Goal: Information Seeking & Learning: Learn about a topic

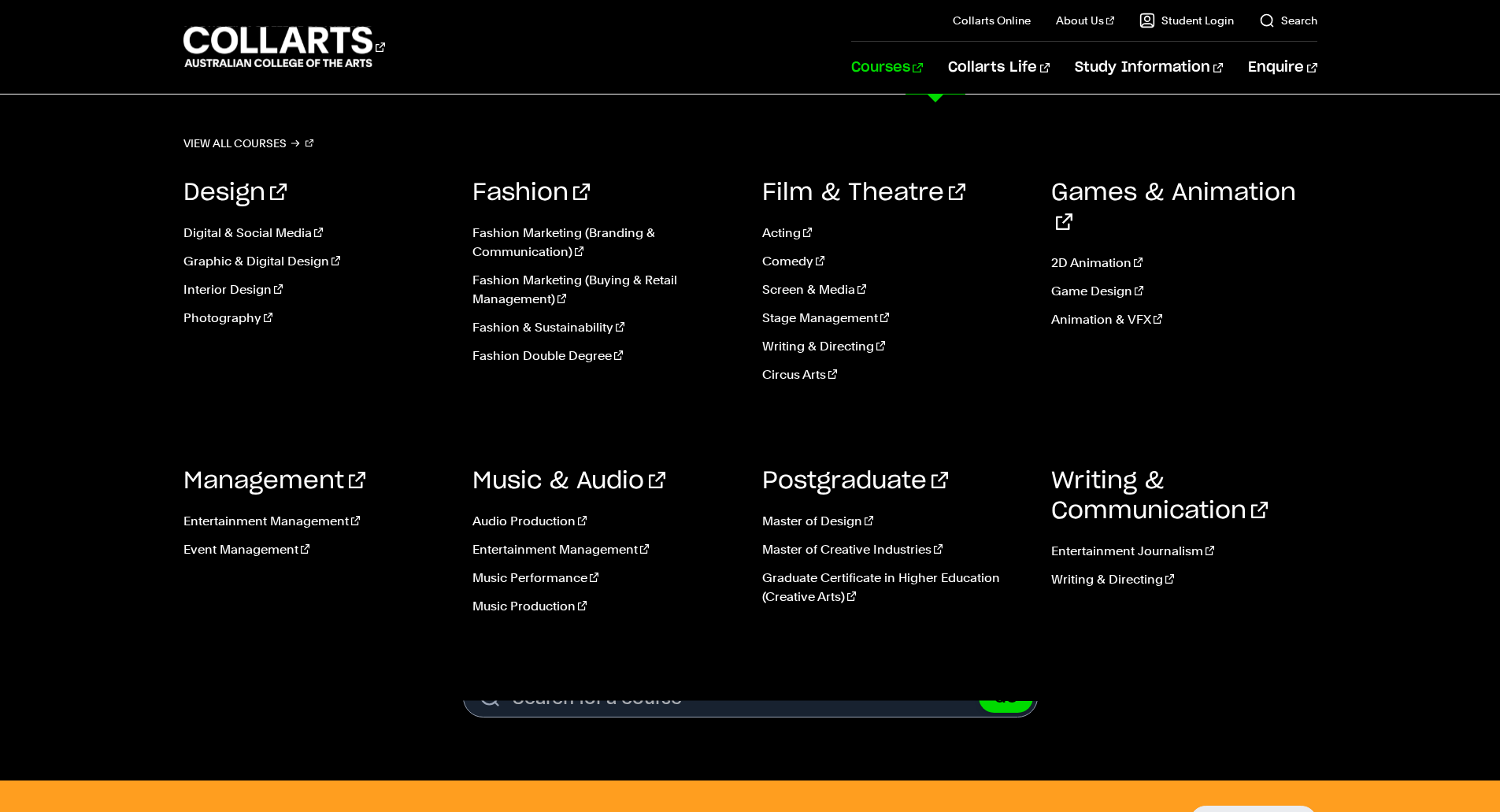
click at [923, 69] on link "Courses" at bounding box center [886, 68] width 71 height 52
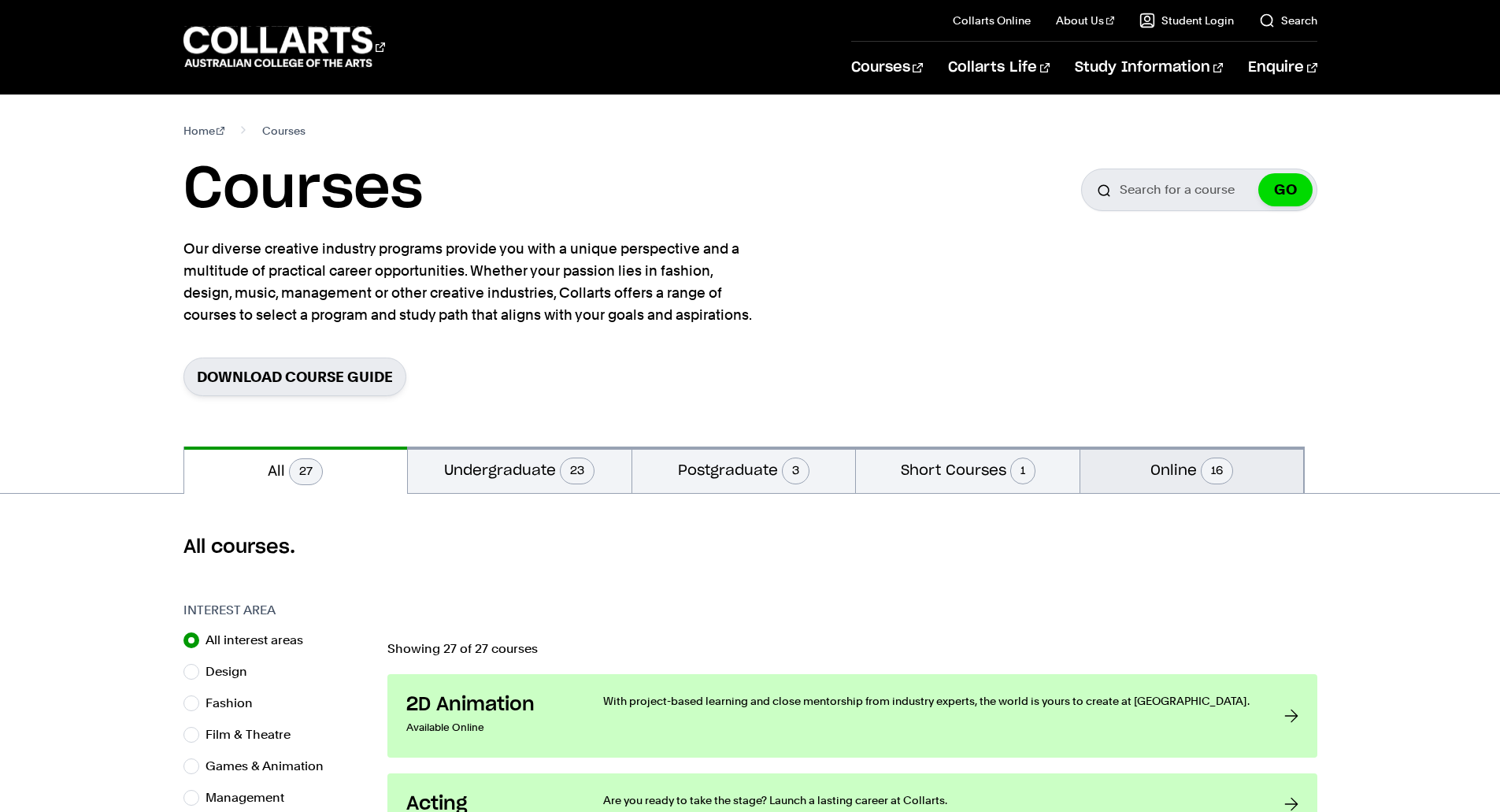
click at [1105, 470] on button "Online 16" at bounding box center [1192, 470] width 224 height 46
radio input "false"
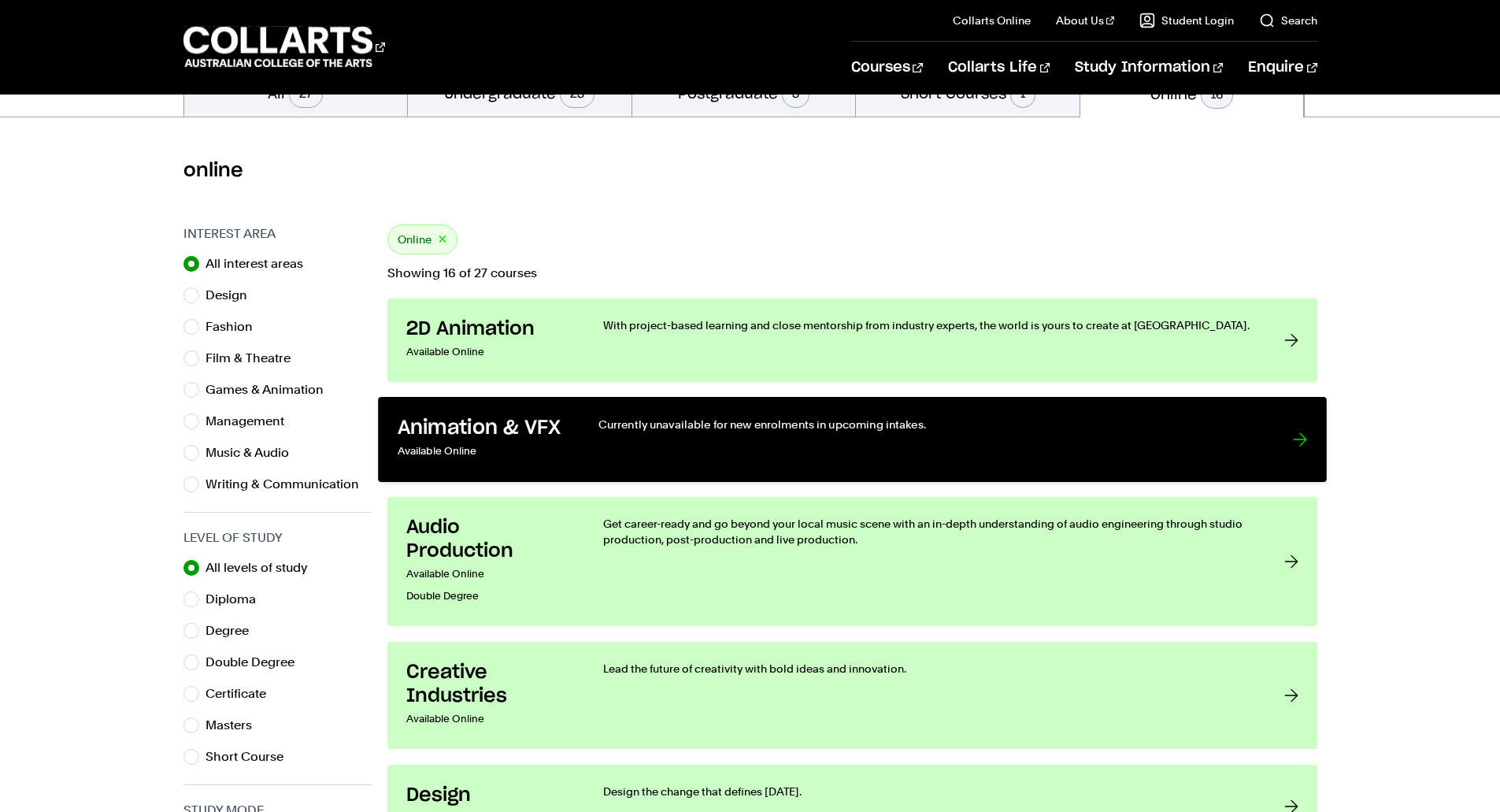
scroll to position [375, 0]
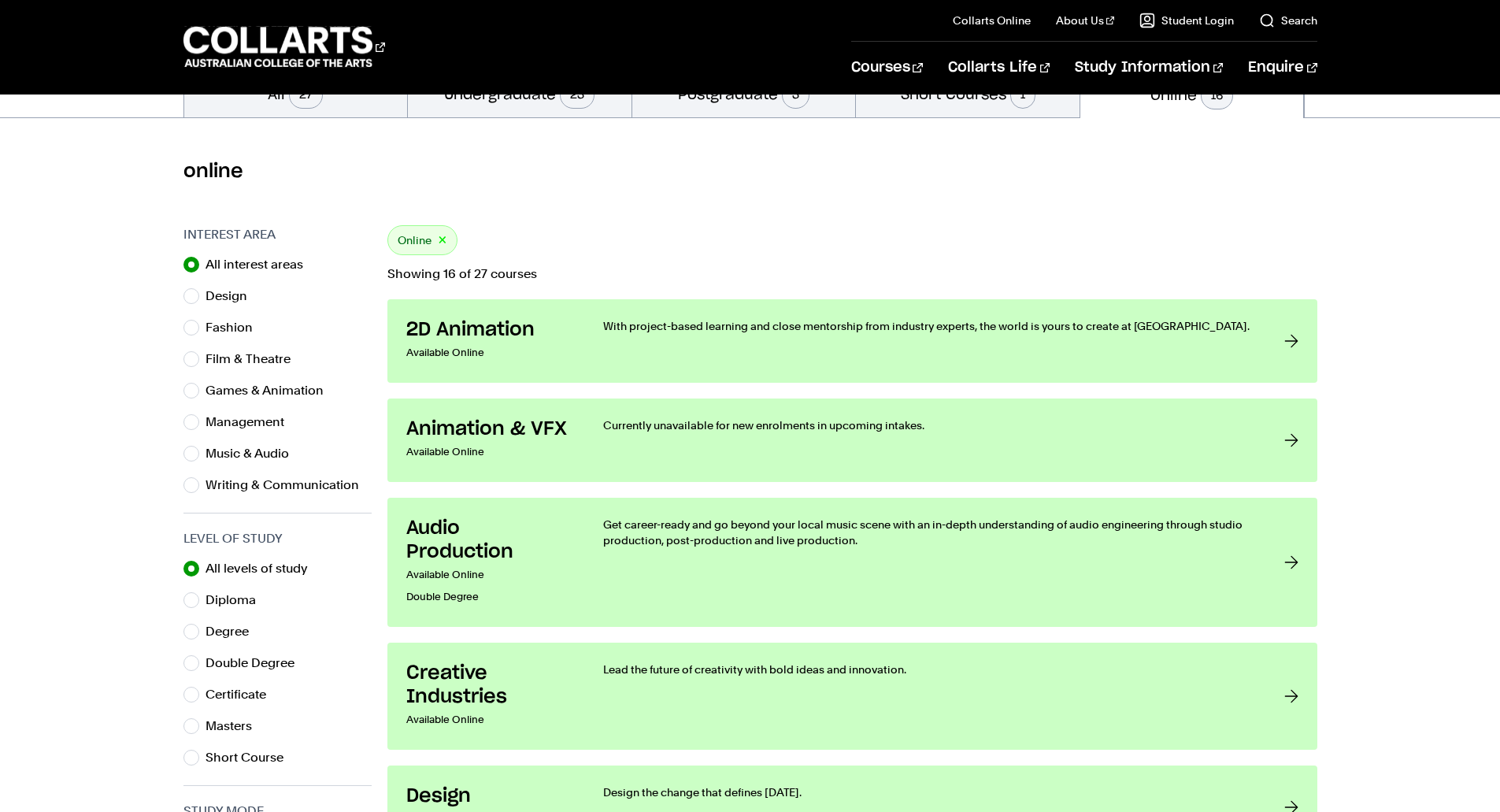
click at [441, 239] on button "×" at bounding box center [442, 240] width 9 height 18
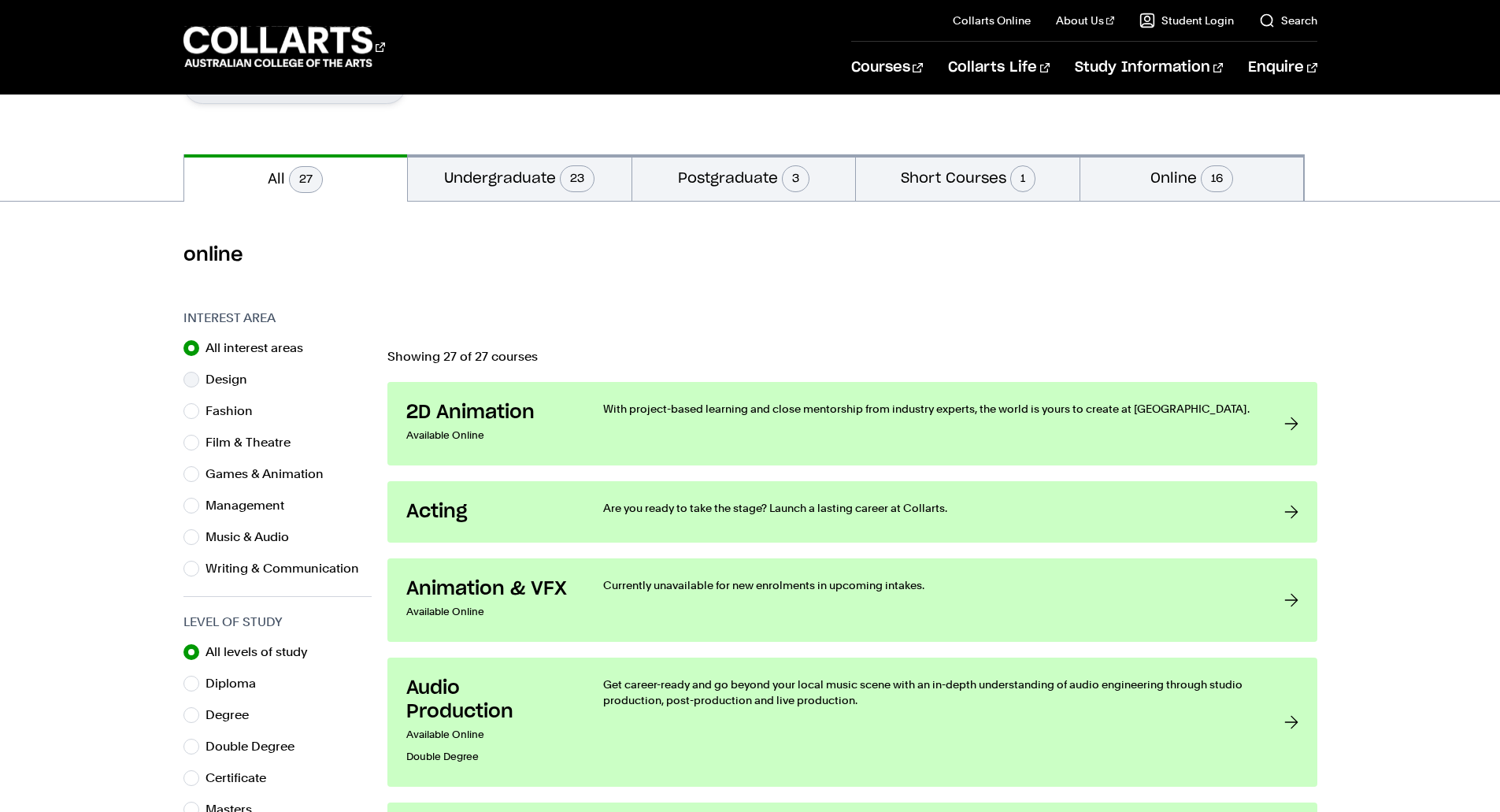
scroll to position [294, 0]
click at [261, 530] on label "Music & Audio" at bounding box center [253, 535] width 96 height 22
click at [199, 530] on input "Music & Audio" at bounding box center [191, 535] width 16 height 16
radio input "true"
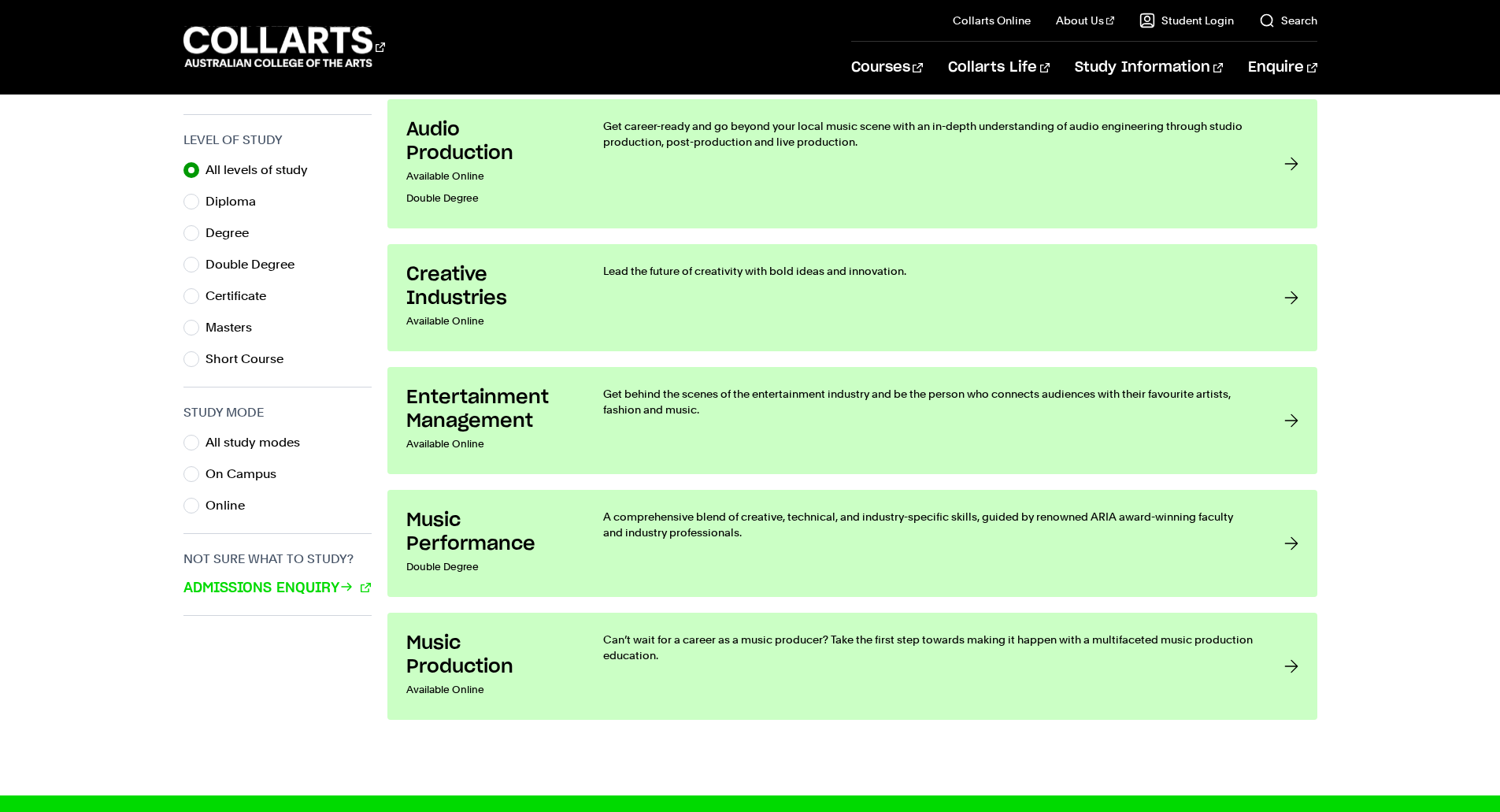
scroll to position [775, 0]
